Goal: Find specific page/section: Find specific page/section

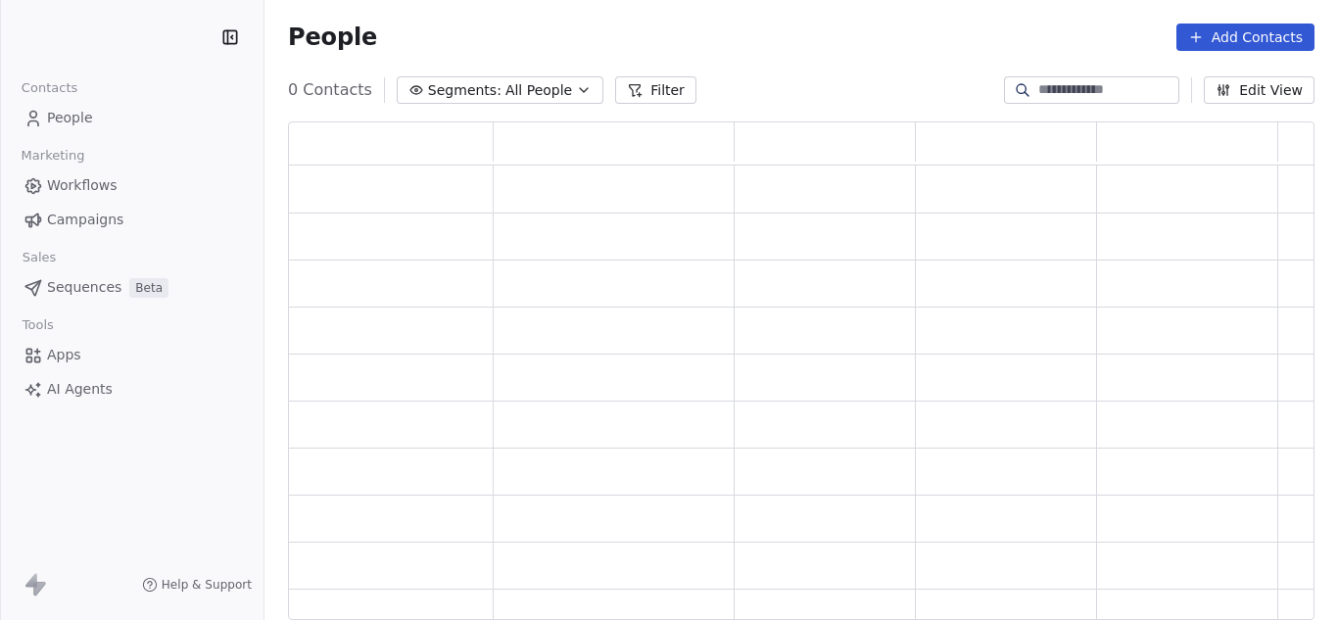
scroll to position [484, 1012]
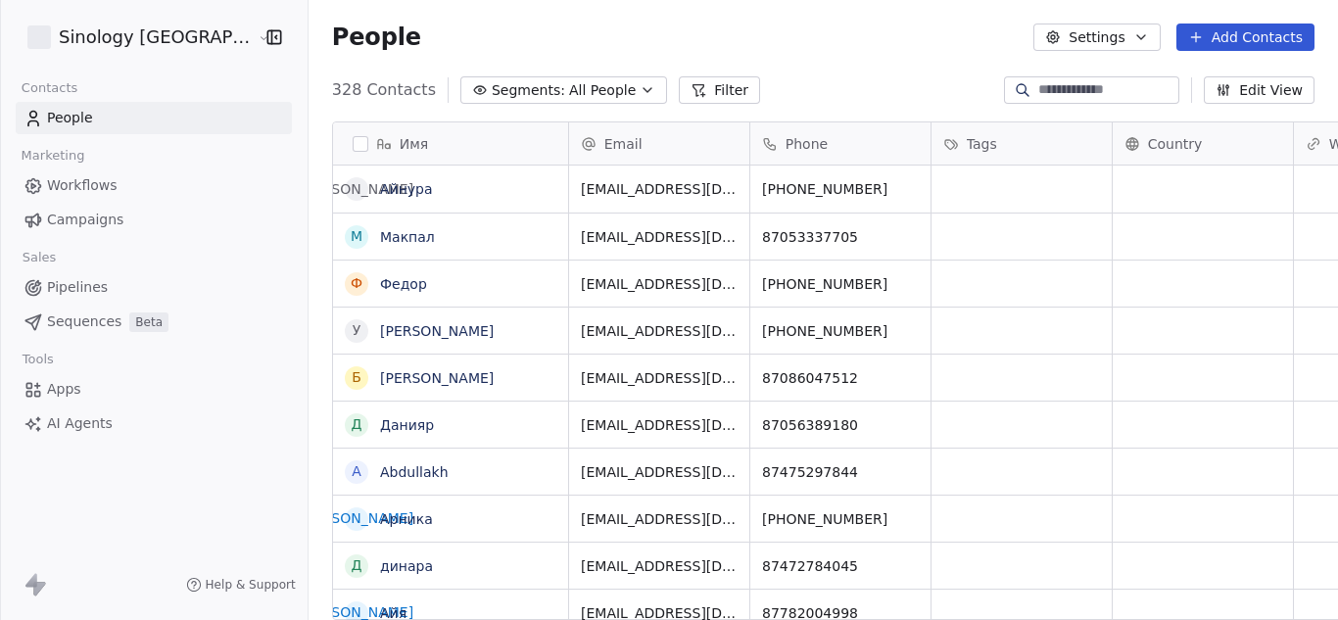
scroll to position [531, 1059]
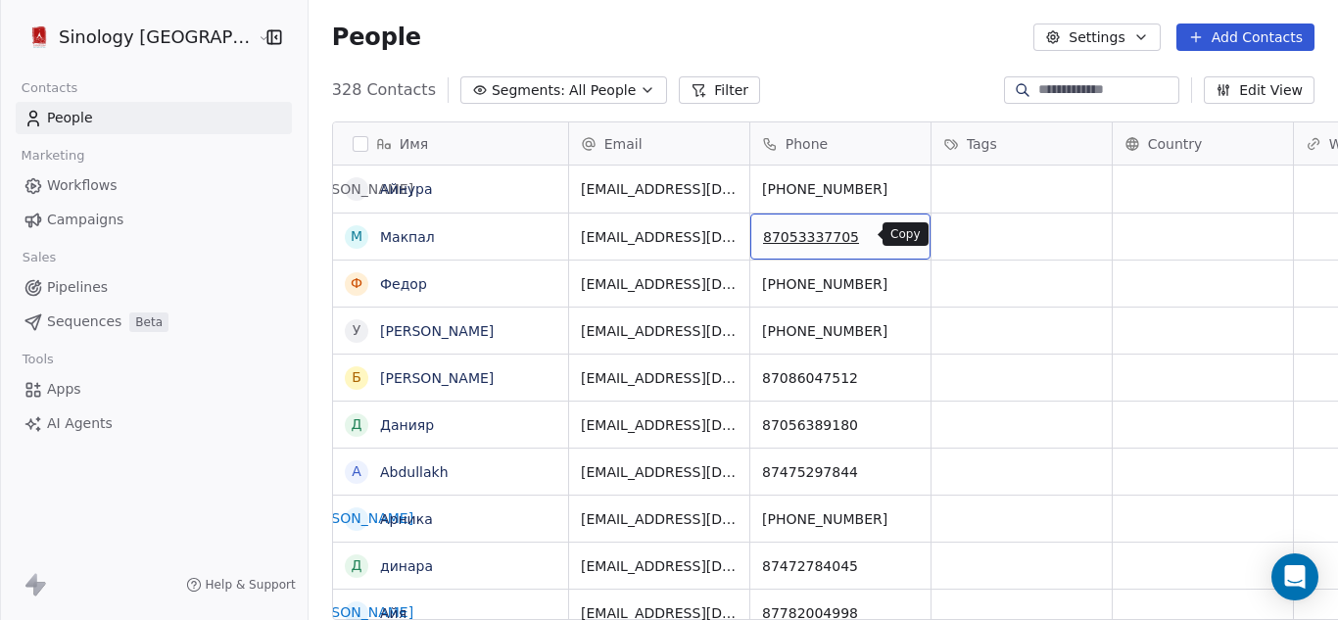
click at [898, 230] on icon "grid" at bounding box center [906, 234] width 16 height 16
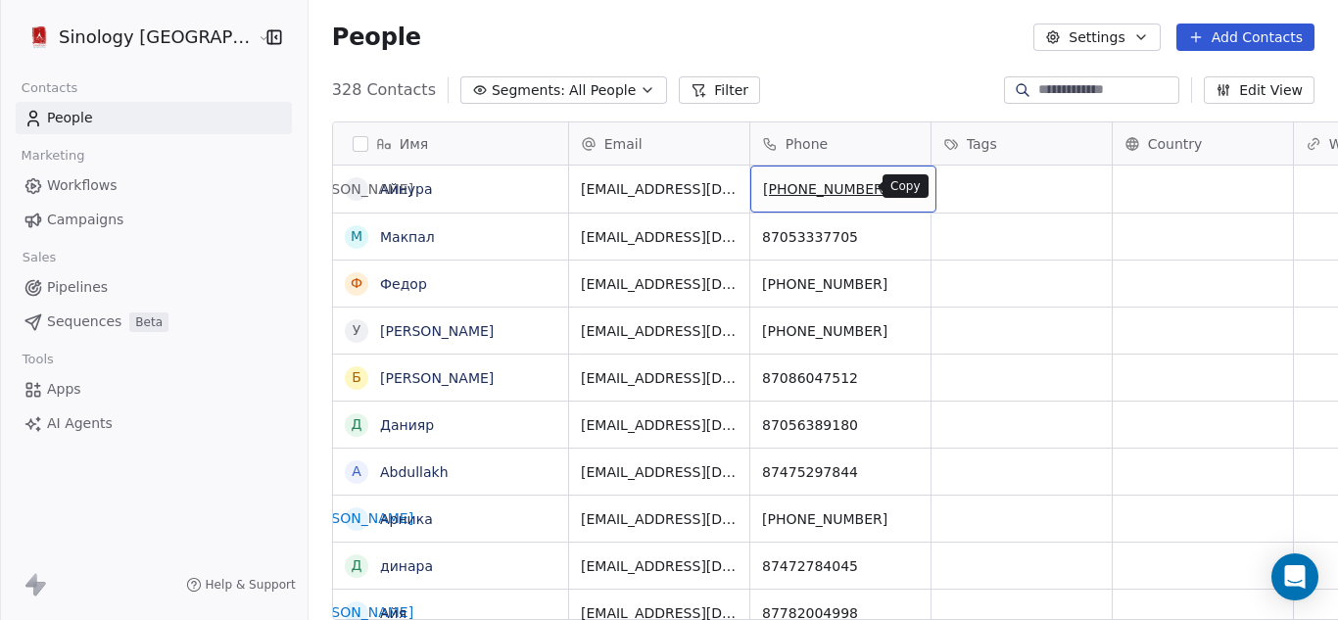
click at [909, 192] on icon "grid" at bounding box center [913, 187] width 9 height 9
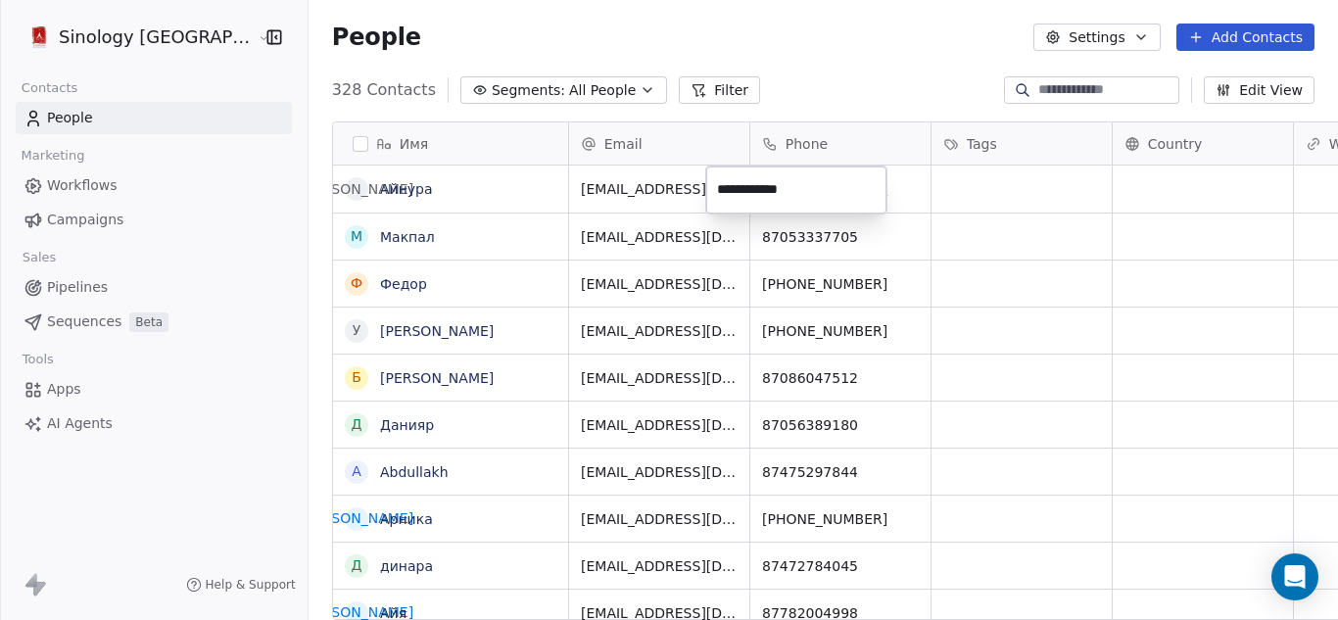
click at [887, 336] on html "Sinology Kazakhstan Contacts People Marketing Workflows Campaigns Sales Pipelin…" at bounding box center [669, 310] width 1338 height 620
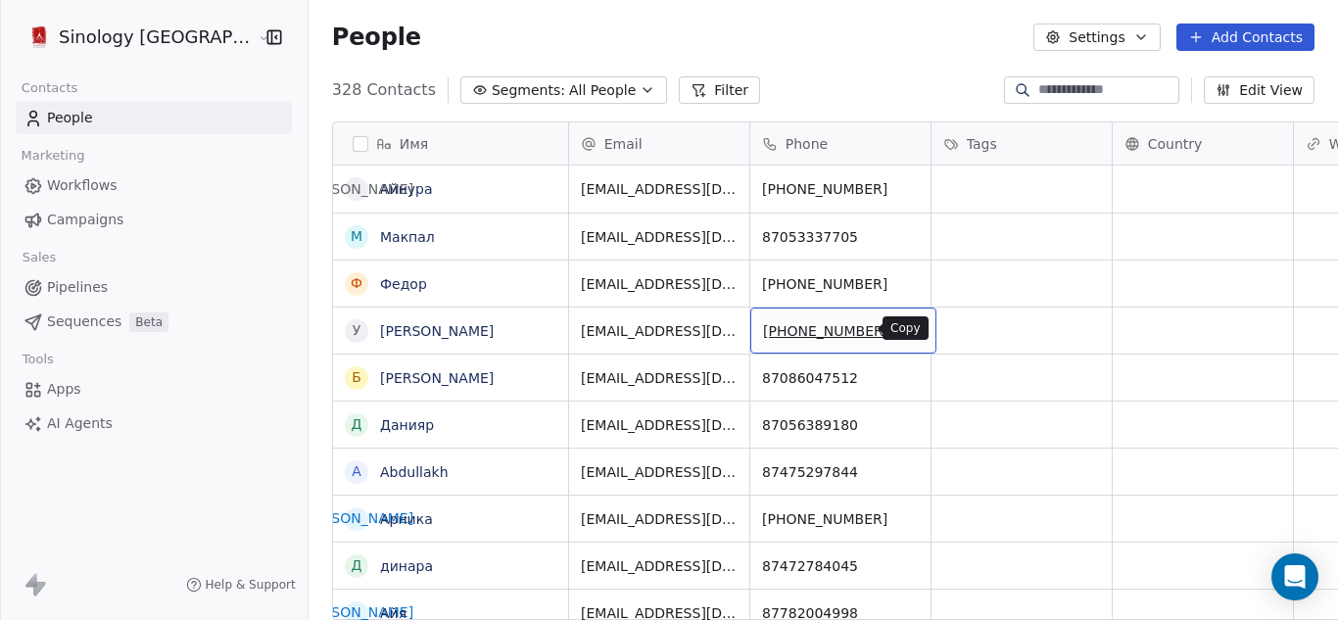
click at [904, 329] on icon "grid" at bounding box center [912, 328] width 16 height 16
